Goal: Communication & Community: Answer question/provide support

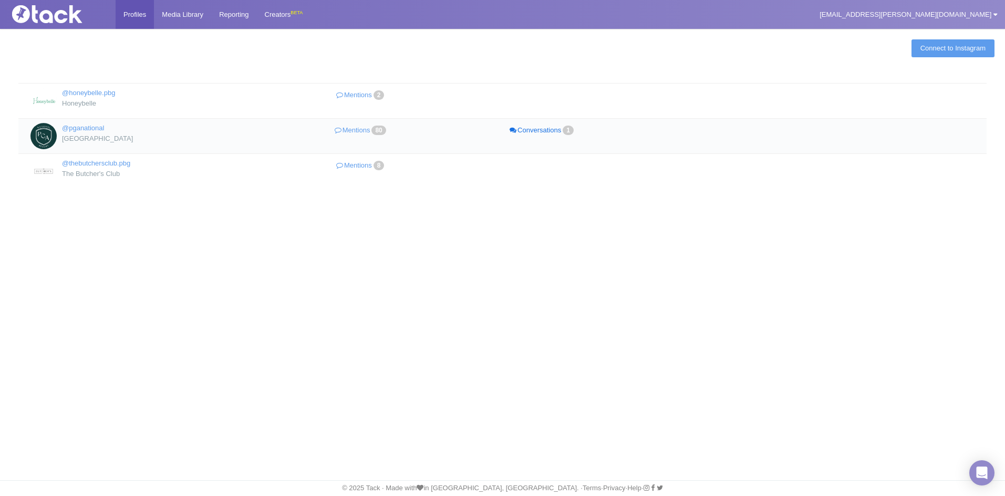
click at [541, 130] on link "Conversations 1" at bounding box center [542, 130] width 181 height 15
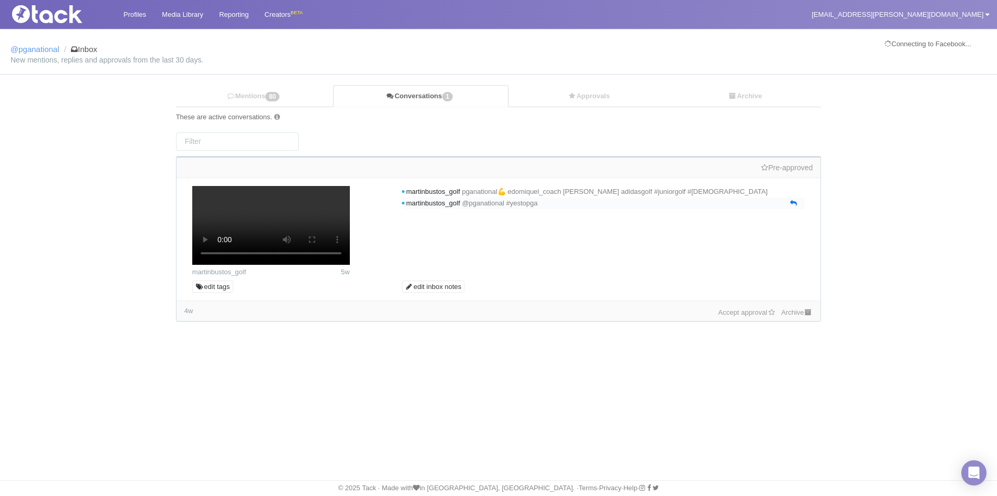
click at [794, 206] on icon at bounding box center [793, 203] width 7 height 7
click at [792, 206] on icon at bounding box center [793, 203] width 7 height 7
click at [263, 91] on link "Mentions 80" at bounding box center [254, 97] width 157 height 22
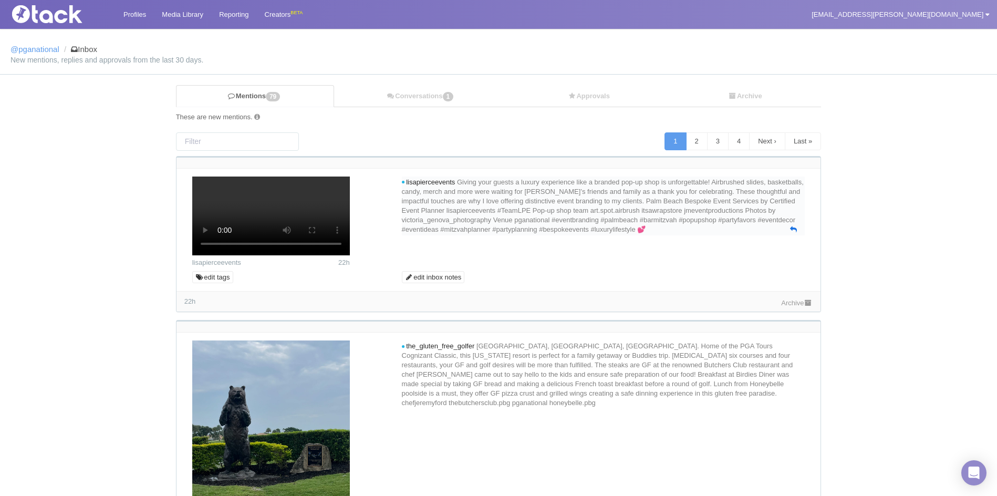
click at [791, 233] on icon at bounding box center [793, 229] width 7 height 7
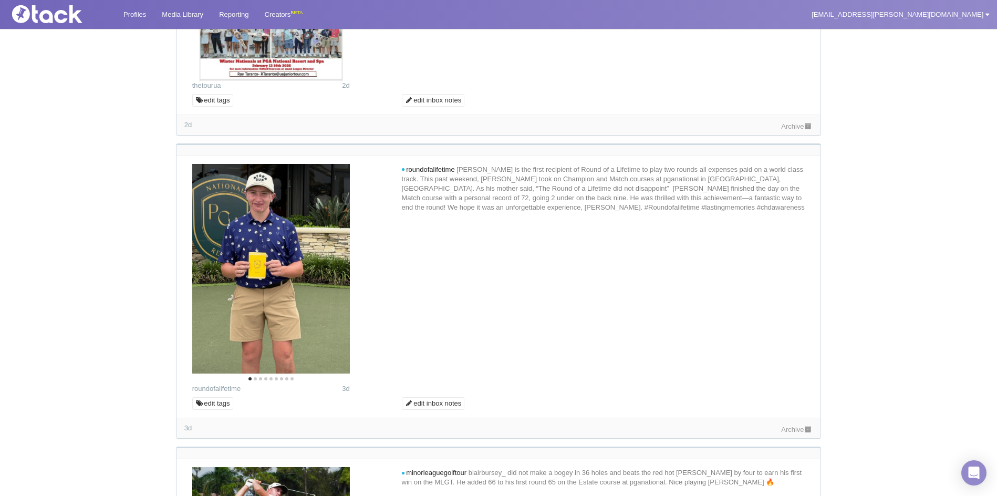
scroll to position [1051, 0]
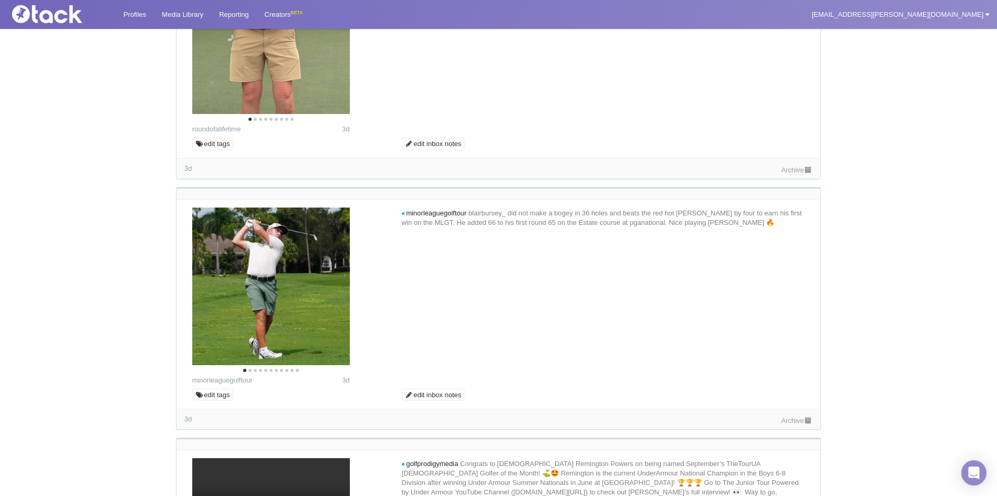
click at [337, 18] on icon "Next" at bounding box center [334, 12] width 8 height 14
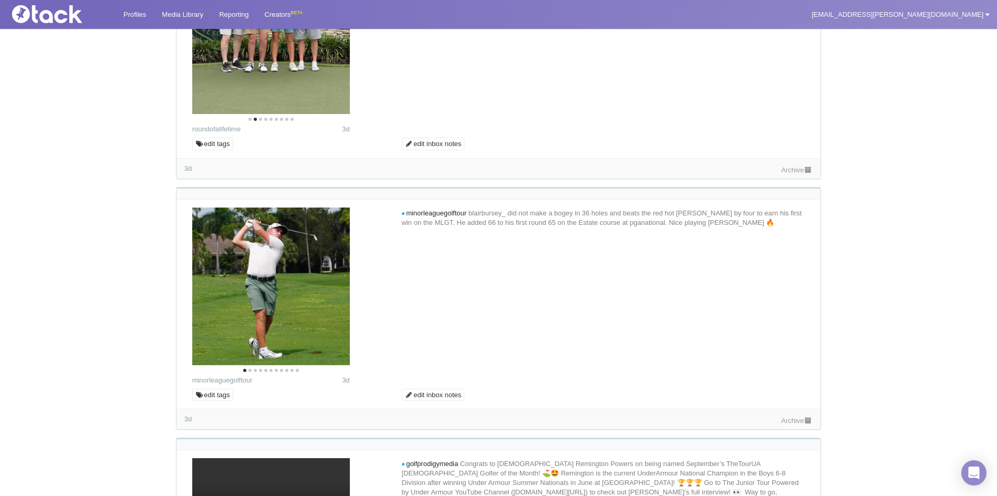
click at [337, 18] on icon "Next" at bounding box center [334, 12] width 8 height 14
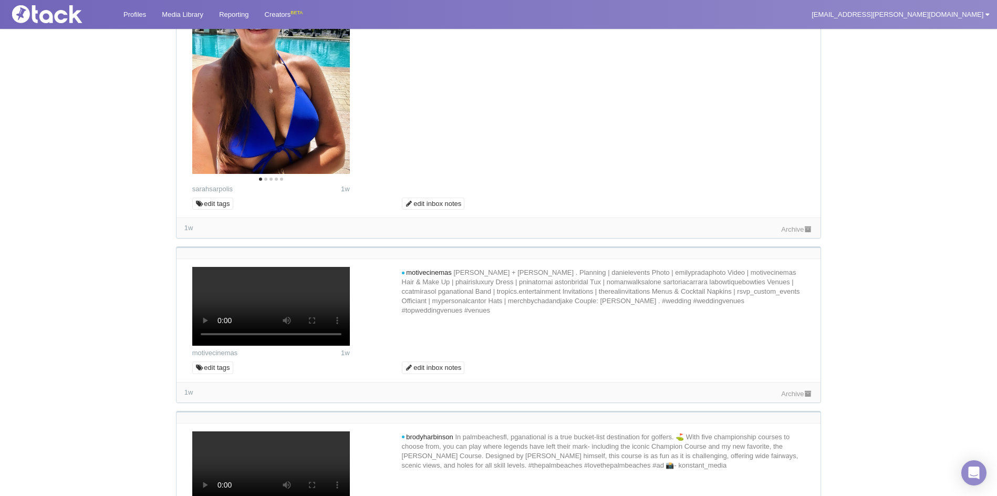
scroll to position [4412, 0]
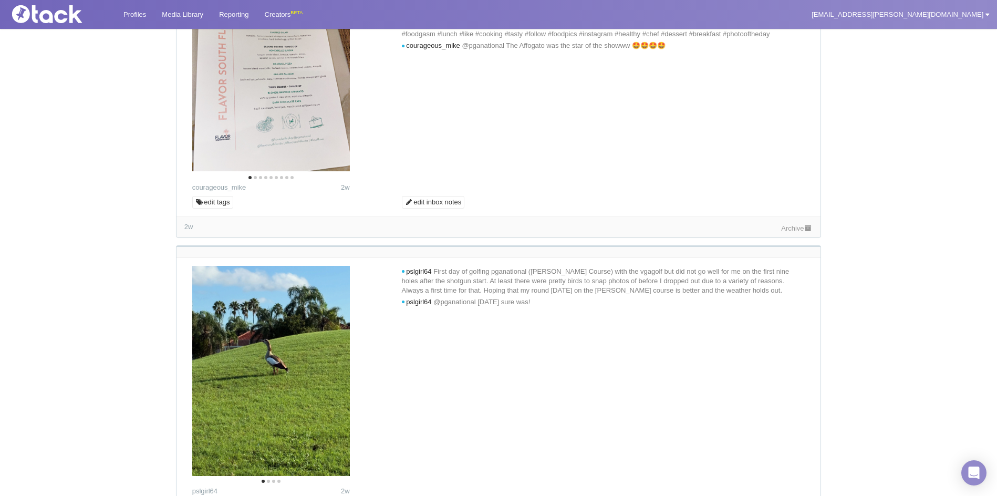
scroll to position [5043, 0]
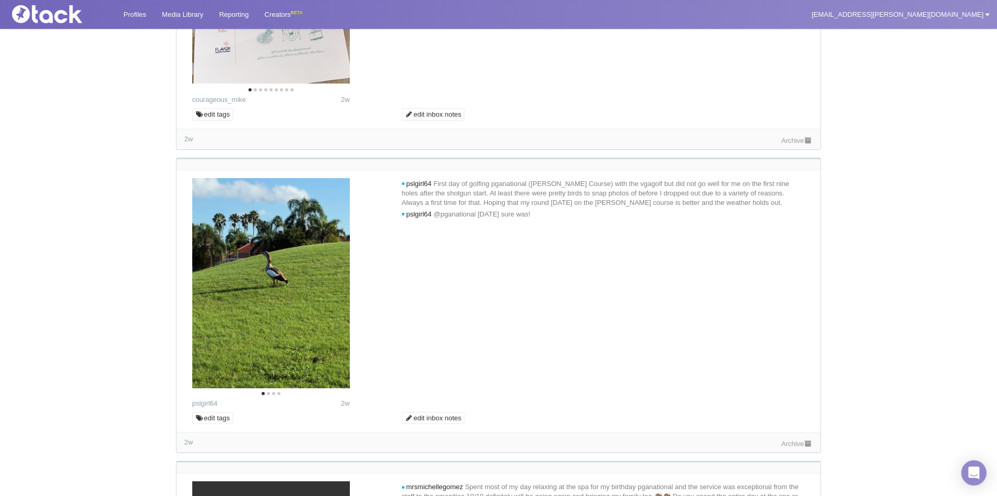
scroll to position [5200, 0]
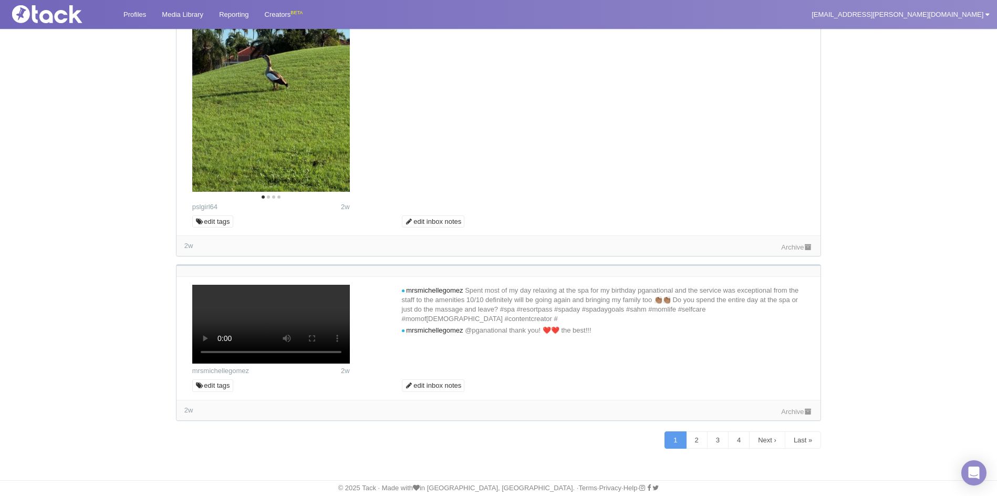
scroll to position [5463, 0]
click at [186, 13] on link "Media Library" at bounding box center [182, 14] width 57 height 29
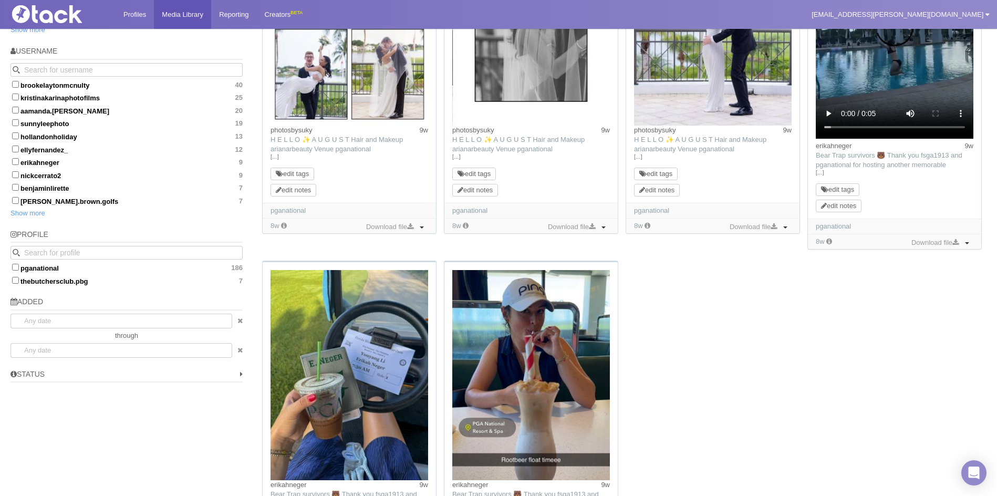
scroll to position [753, 0]
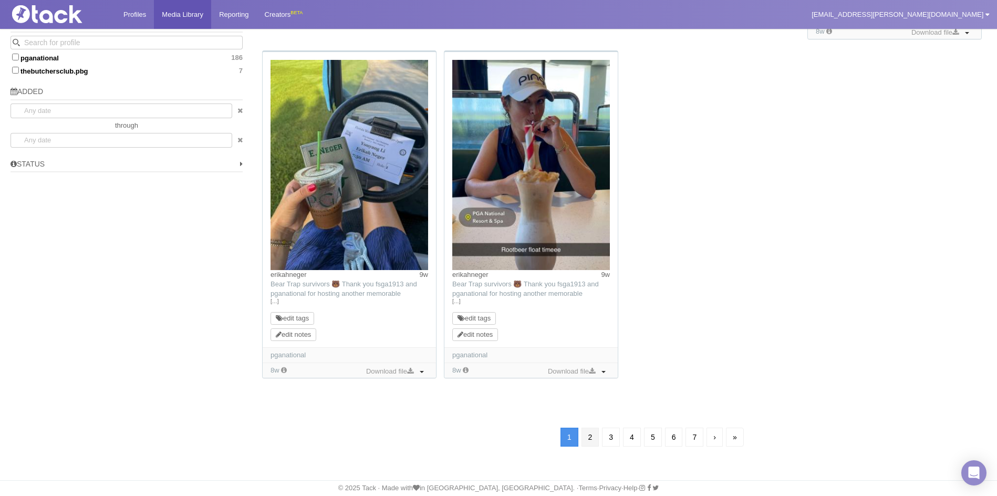
click at [581, 434] on link "2" at bounding box center [590, 437] width 18 height 19
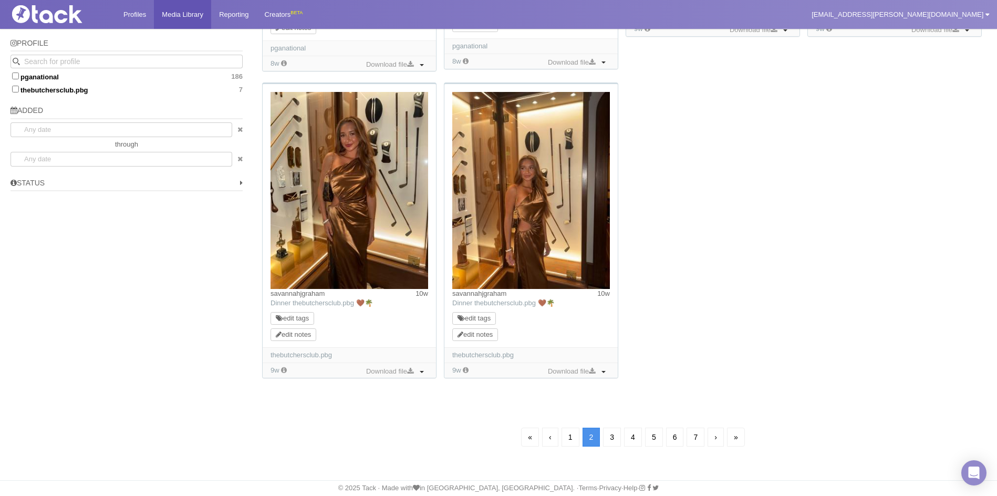
scroll to position [76, 0]
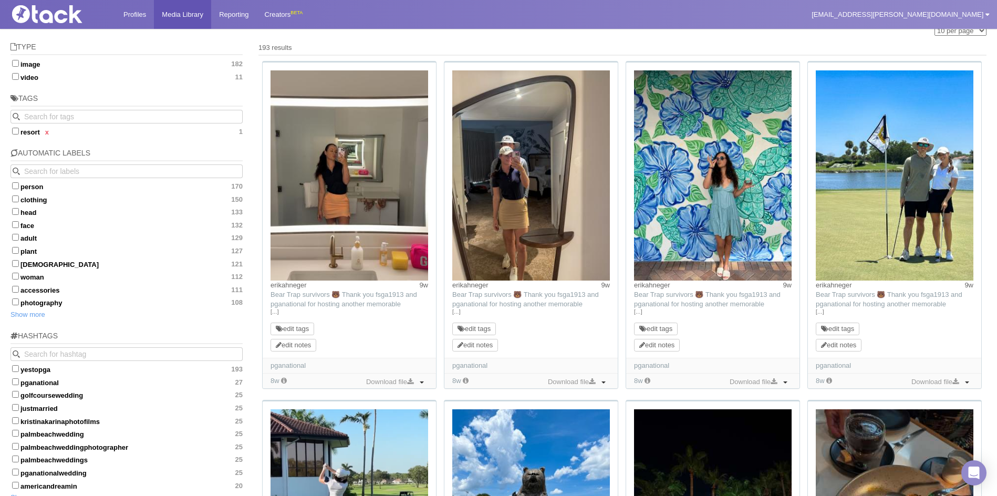
click at [746, 129] on img at bounding box center [713, 175] width 158 height 210
click at [138, 11] on link "Profiles" at bounding box center [135, 14] width 38 height 29
